Goal: Transaction & Acquisition: Obtain resource

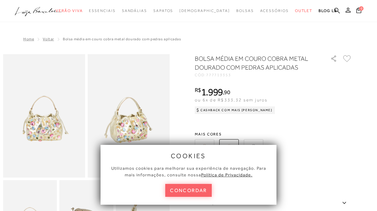
click at [199, 187] on button "concordar" at bounding box center [188, 190] width 47 height 13
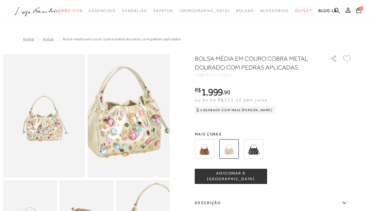
click at [134, 128] on img at bounding box center [123, 104] width 164 height 246
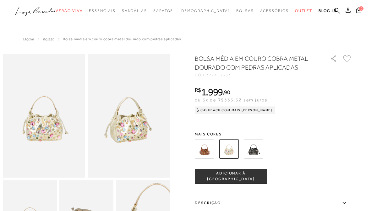
click at [205, 150] on img at bounding box center [204, 148] width 19 height 19
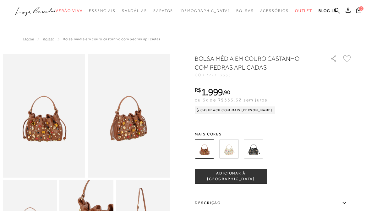
click at [253, 149] on img at bounding box center [253, 148] width 19 height 19
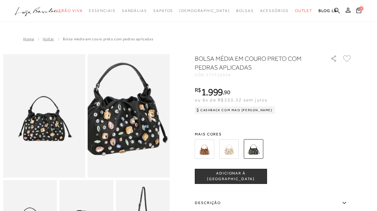
click at [137, 128] on img at bounding box center [120, 103] width 164 height 246
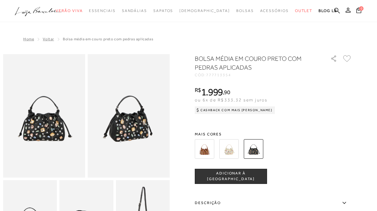
click at [345, 201] on icon at bounding box center [345, 203] width 8 height 8
click at [0, 0] on input "Descrição" at bounding box center [0, 0] width 0 height 0
click at [344, 203] on icon at bounding box center [345, 203] width 8 height 8
click at [0, 0] on input "Descrição" at bounding box center [0, 0] width 0 height 0
click at [344, 202] on icon at bounding box center [345, 203] width 8 height 8
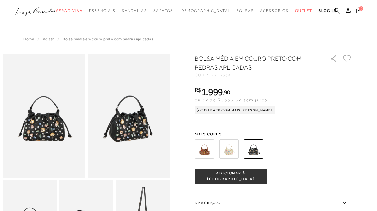
click at [0, 0] on input "Descrição" at bounding box center [0, 0] width 0 height 0
click at [344, 202] on icon at bounding box center [345, 203] width 8 height 8
click at [0, 0] on input "Descrição" at bounding box center [0, 0] width 0 height 0
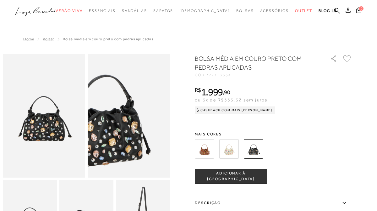
click at [154, 116] on img at bounding box center [103, 115] width 164 height 246
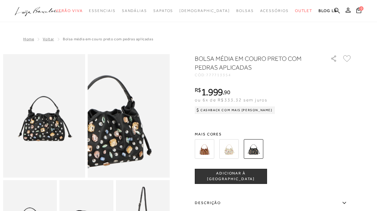
click at [153, 116] on img at bounding box center [104, 115] width 164 height 246
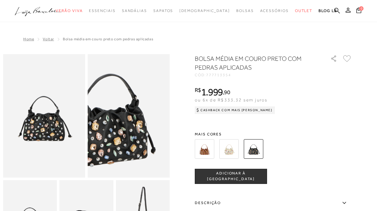
click at [149, 117] on img at bounding box center [108, 114] width 164 height 246
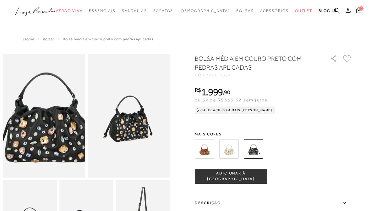
click at [41, 119] on img at bounding box center [47, 112] width 164 height 246
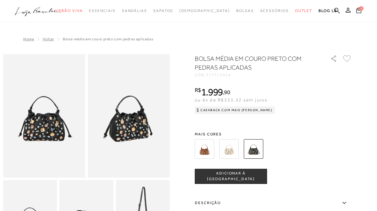
click at [347, 57] on icon at bounding box center [347, 58] width 8 height 7
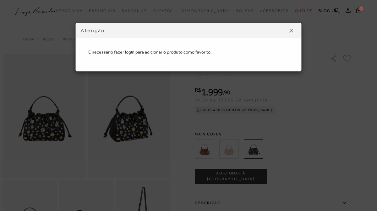
click at [293, 31] on img at bounding box center [292, 31] width 4 height 4
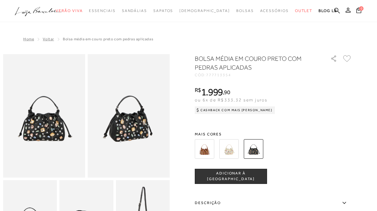
click at [344, 202] on icon at bounding box center [345, 203] width 8 height 8
click at [0, 0] on input "Descrição" at bounding box center [0, 0] width 0 height 0
click at [345, 202] on icon at bounding box center [344, 203] width 3 height 2
click at [0, 0] on input "Descrição" at bounding box center [0, 0] width 0 height 0
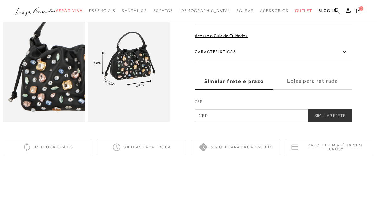
scroll to position [277, 0]
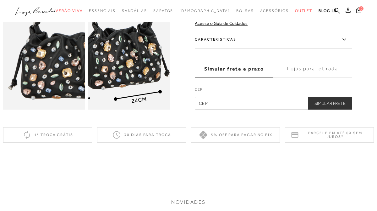
click at [141, 46] on img at bounding box center [117, 50] width 164 height 246
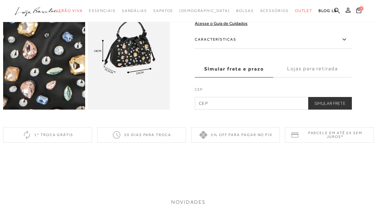
click at [55, 81] on img at bounding box center [34, 15] width 164 height 246
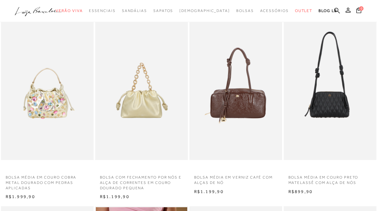
scroll to position [22, 0]
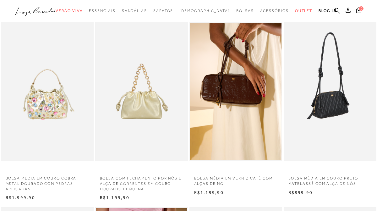
click at [336, 88] on img at bounding box center [331, 91] width 92 height 139
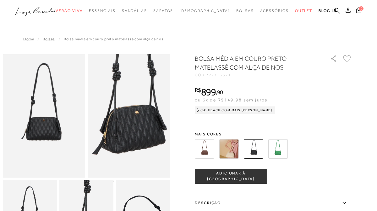
click at [124, 126] on img at bounding box center [134, 105] width 164 height 246
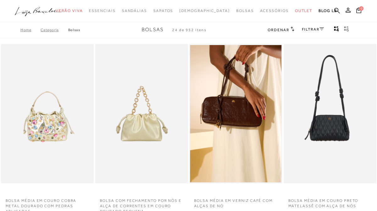
scroll to position [22, 0]
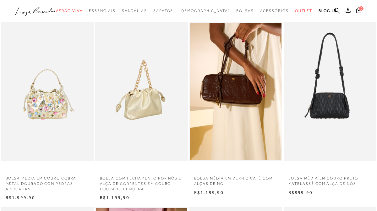
click at [150, 96] on img at bounding box center [142, 91] width 92 height 139
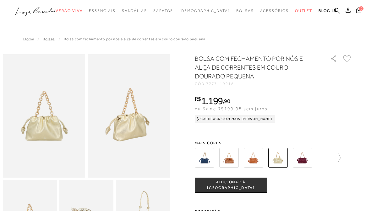
click at [204, 160] on img at bounding box center [204, 157] width 19 height 19
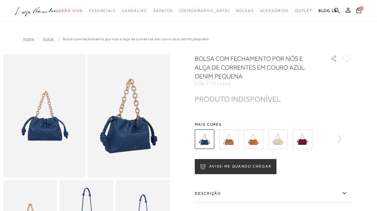
click at [220, 169] on button "AVISE-ME QUANDO CHEGAR" at bounding box center [236, 166] width 82 height 15
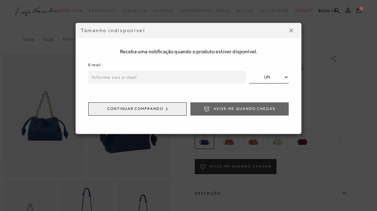
click at [220, 169] on body "Página de detalhes do produto de BOLSA COM FECHAMENTO POR NÓS E ALÇA DE CORRENT…" at bounding box center [188, 120] width 377 height 241
click at [106, 77] on input "email" at bounding box center [167, 77] width 158 height 13
type input "[EMAIL_ADDRESS][DOMAIN_NAME]"
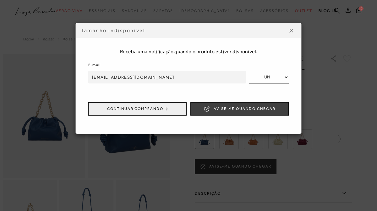
click at [233, 110] on span "Avise-me quando chegar" at bounding box center [245, 108] width 62 height 5
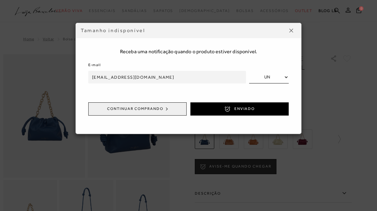
click at [293, 29] on img at bounding box center [292, 31] width 4 height 4
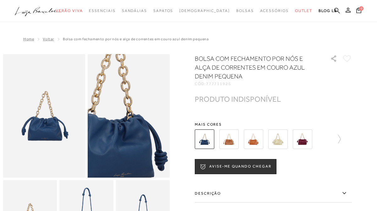
click at [147, 120] on img at bounding box center [110, 111] width 164 height 246
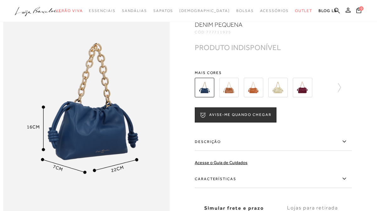
scroll to position [390, 0]
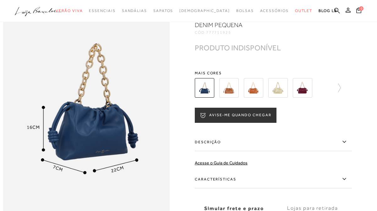
click at [228, 113] on button "AVISE-ME QUANDO CHEGAR" at bounding box center [236, 115] width 82 height 15
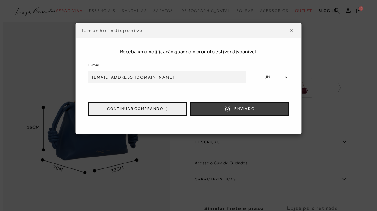
click at [221, 108] on button "ENVIADO" at bounding box center [240, 108] width 98 height 13
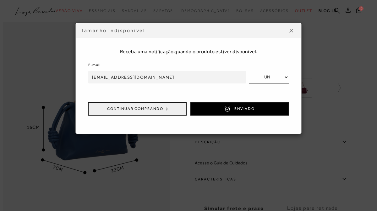
click at [291, 29] on img at bounding box center [292, 31] width 4 height 4
